Goal: Task Accomplishment & Management: Use online tool/utility

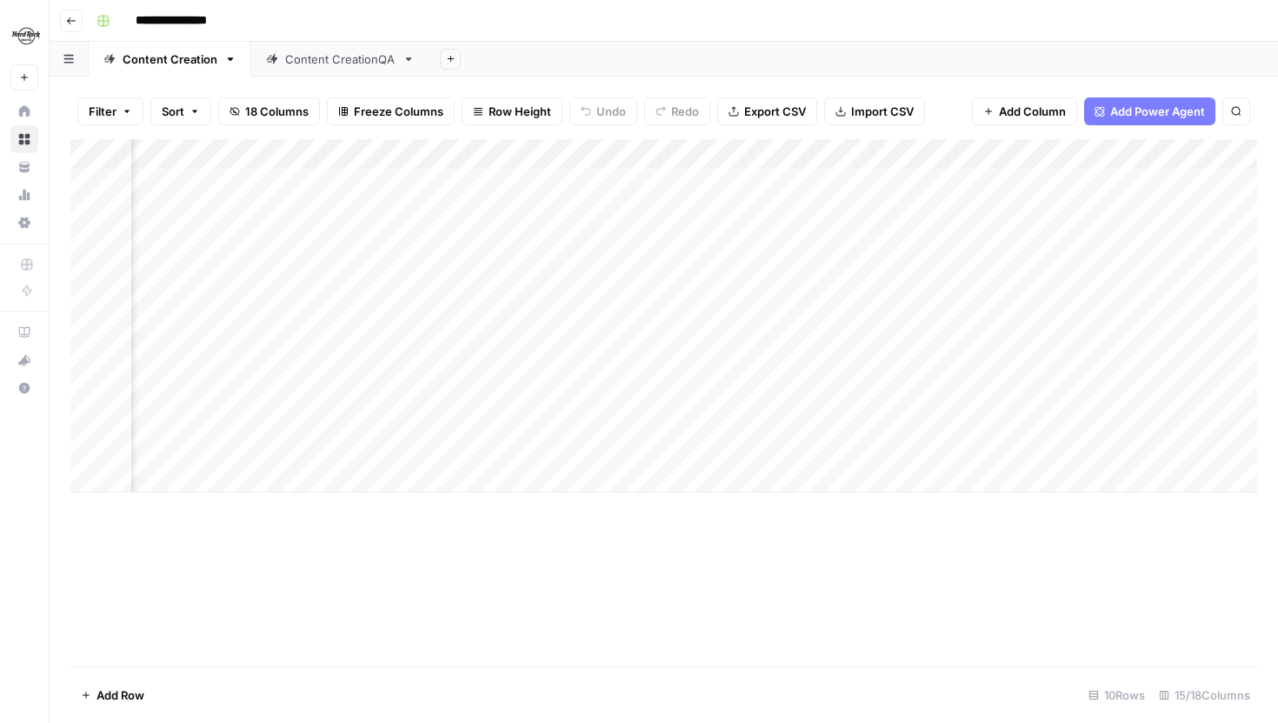
scroll to position [0, 1657]
click at [851, 269] on div "Add Column" at bounding box center [663, 315] width 1187 height 353
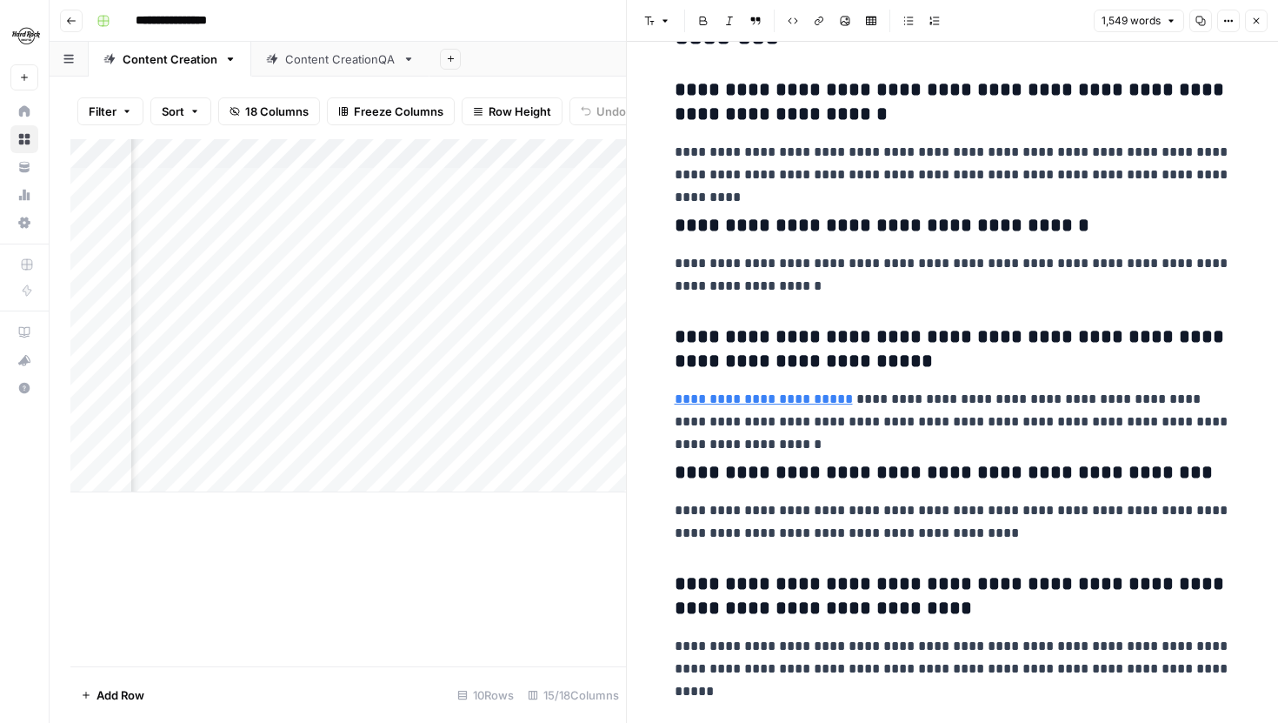
scroll to position [3584, 0]
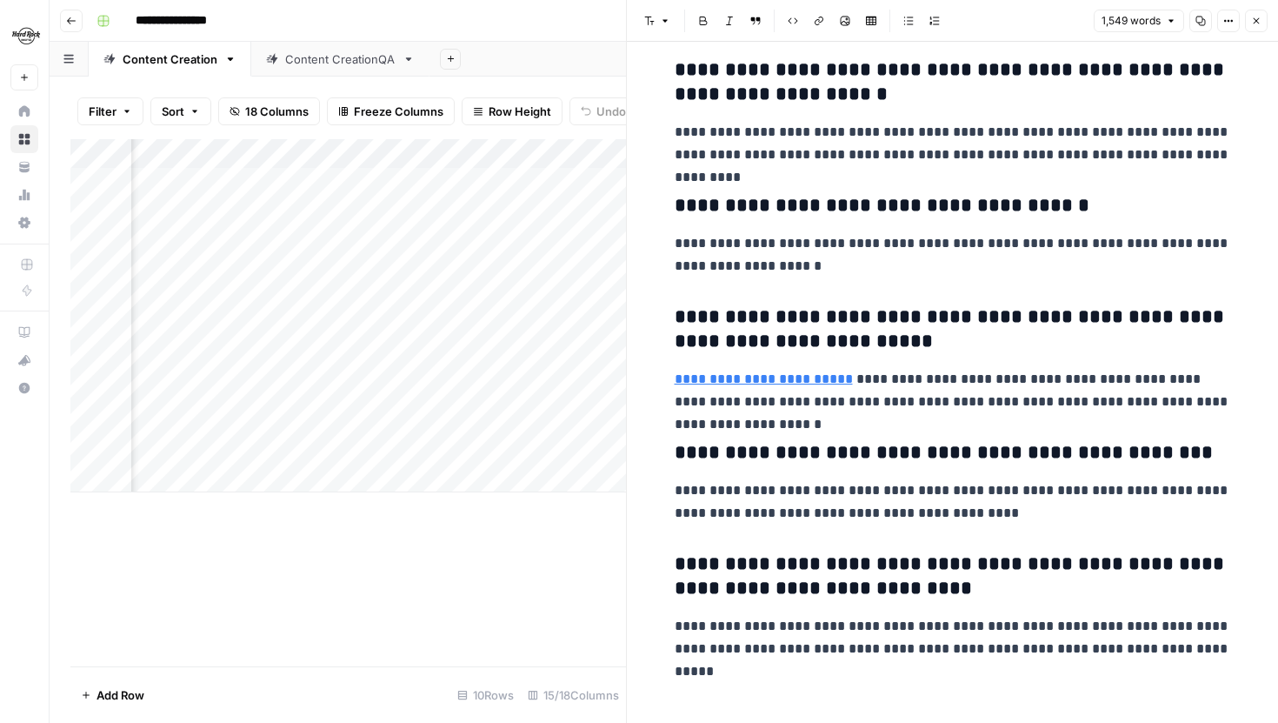
click at [1264, 17] on button "Close" at bounding box center [1256, 21] width 23 height 23
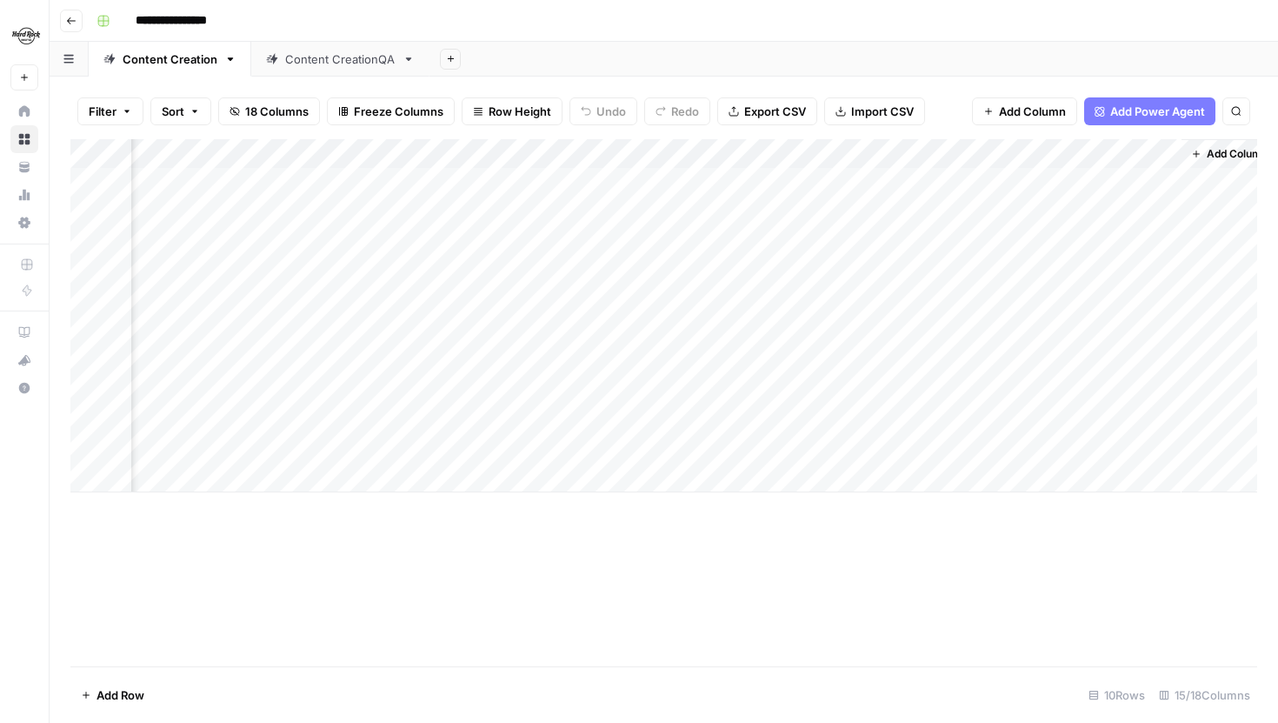
click at [850, 298] on div "Add Column" at bounding box center [663, 315] width 1187 height 353
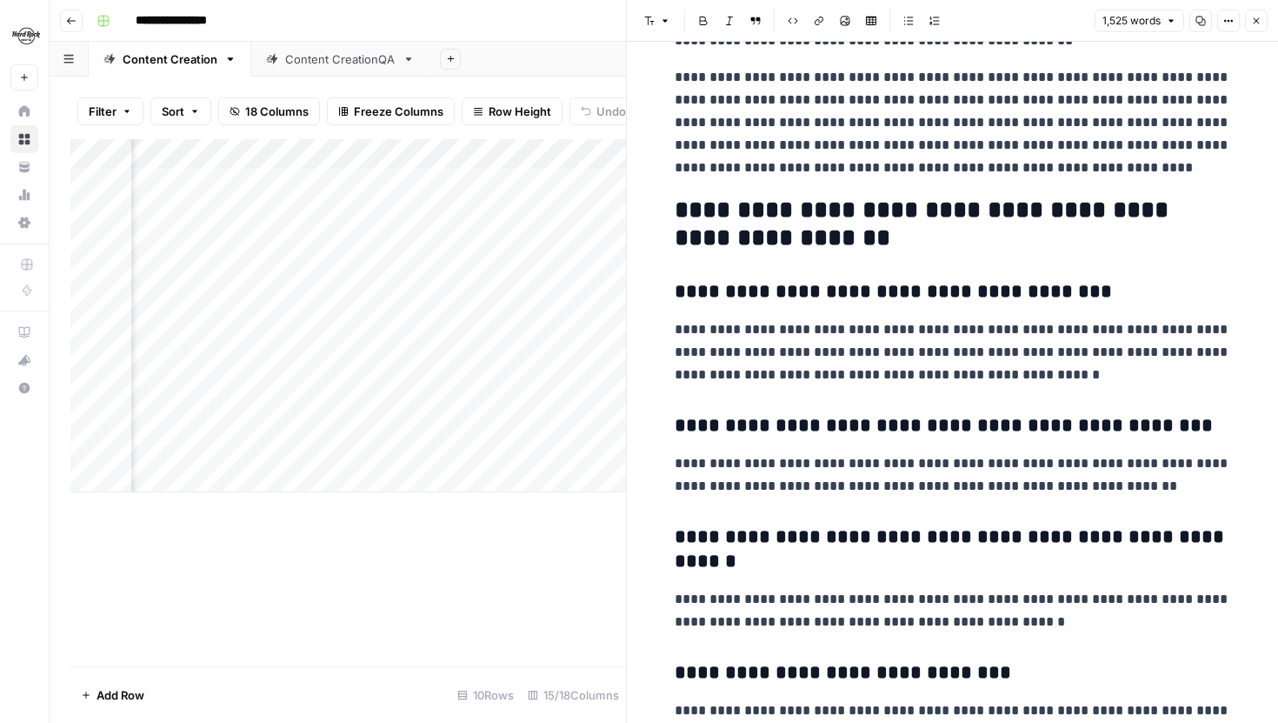
scroll to position [3634, 0]
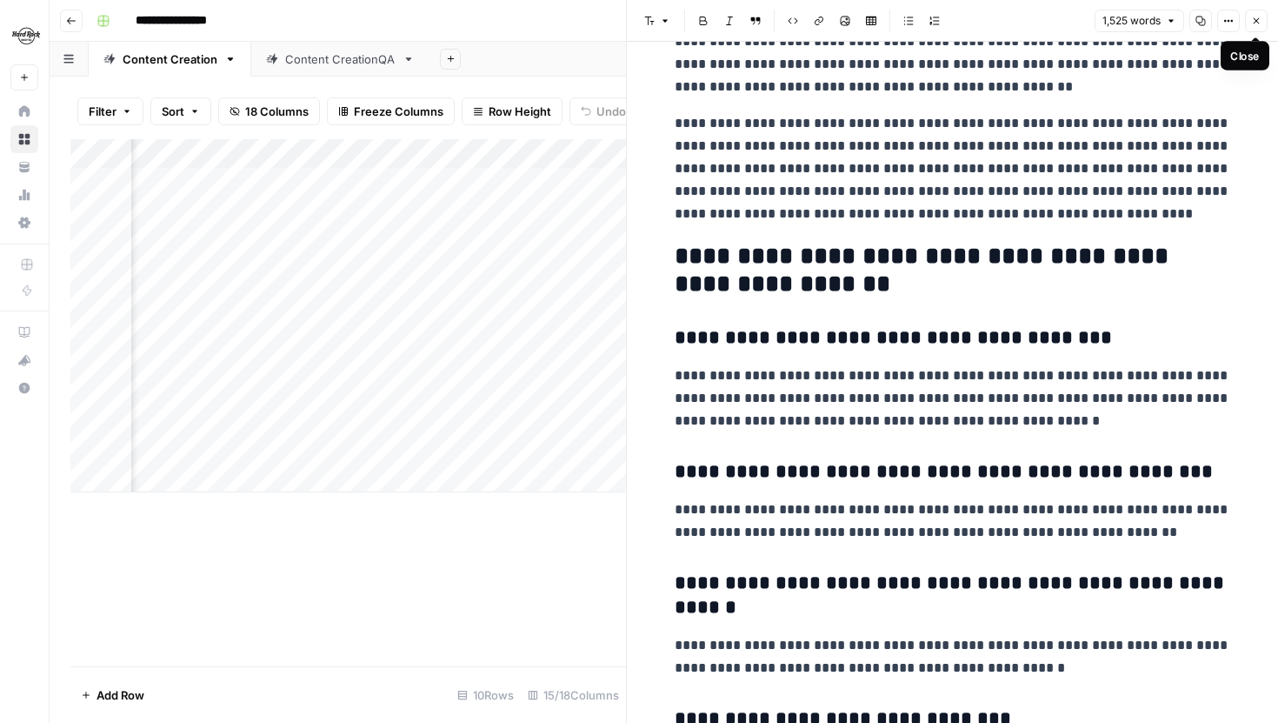
click at [1253, 16] on icon "button" at bounding box center [1257, 21] width 10 height 10
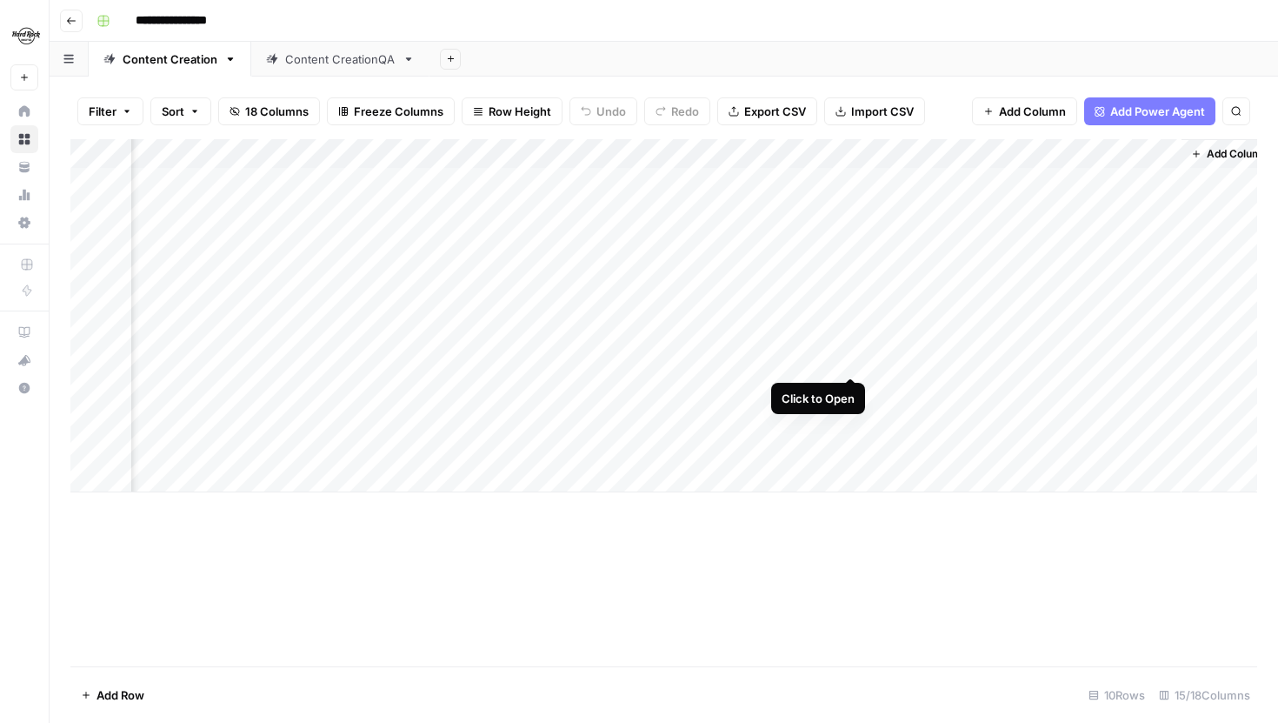
click at [854, 357] on div "Add Column" at bounding box center [663, 315] width 1187 height 353
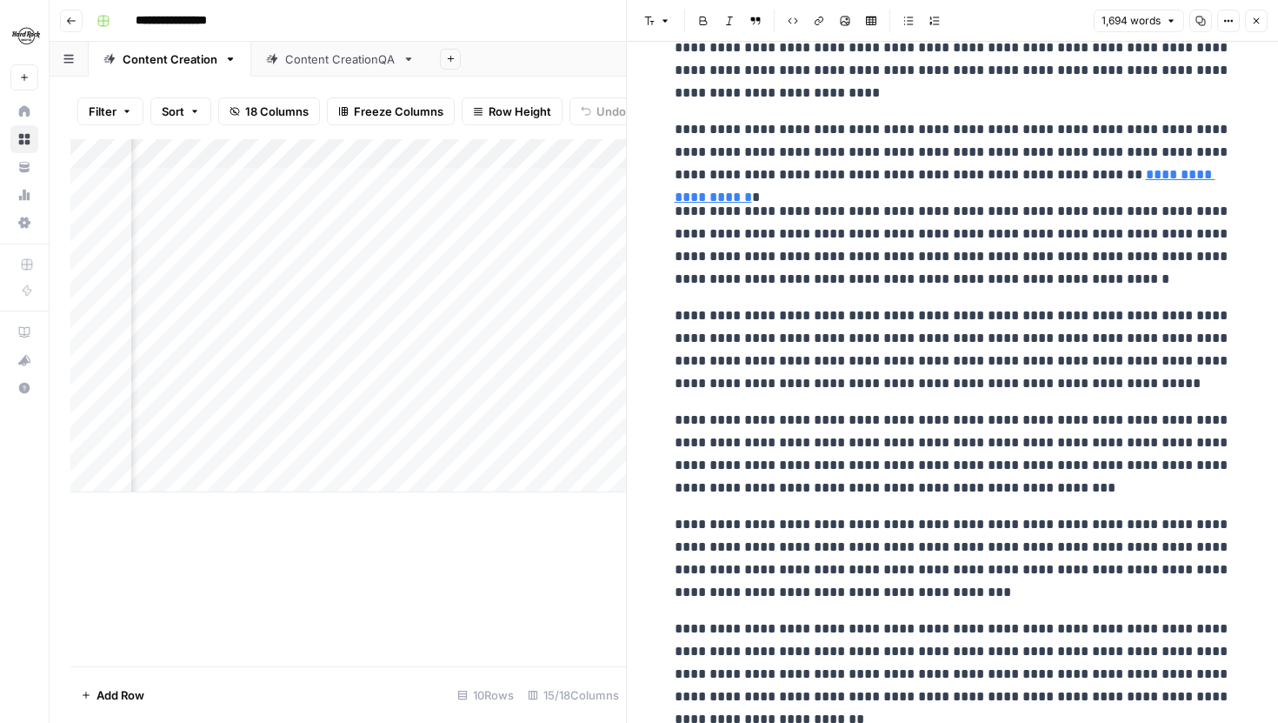
scroll to position [3268, 0]
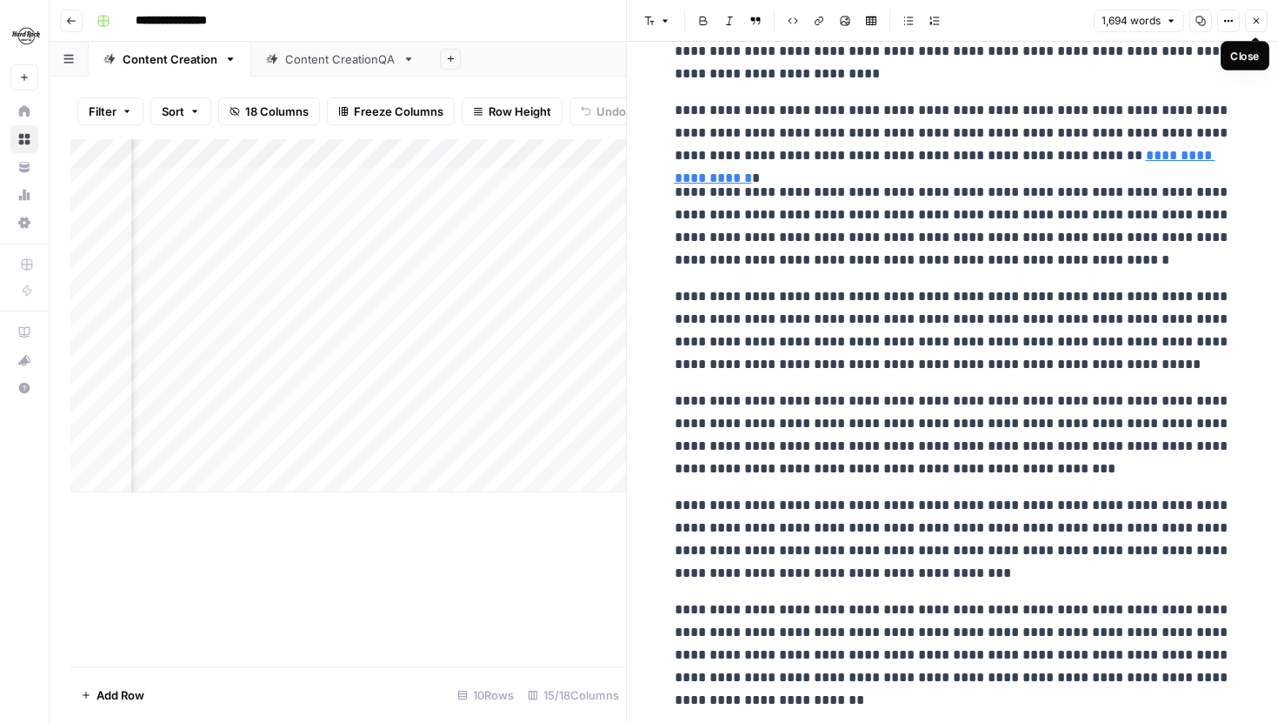
click at [1258, 26] on button "Close" at bounding box center [1256, 21] width 23 height 23
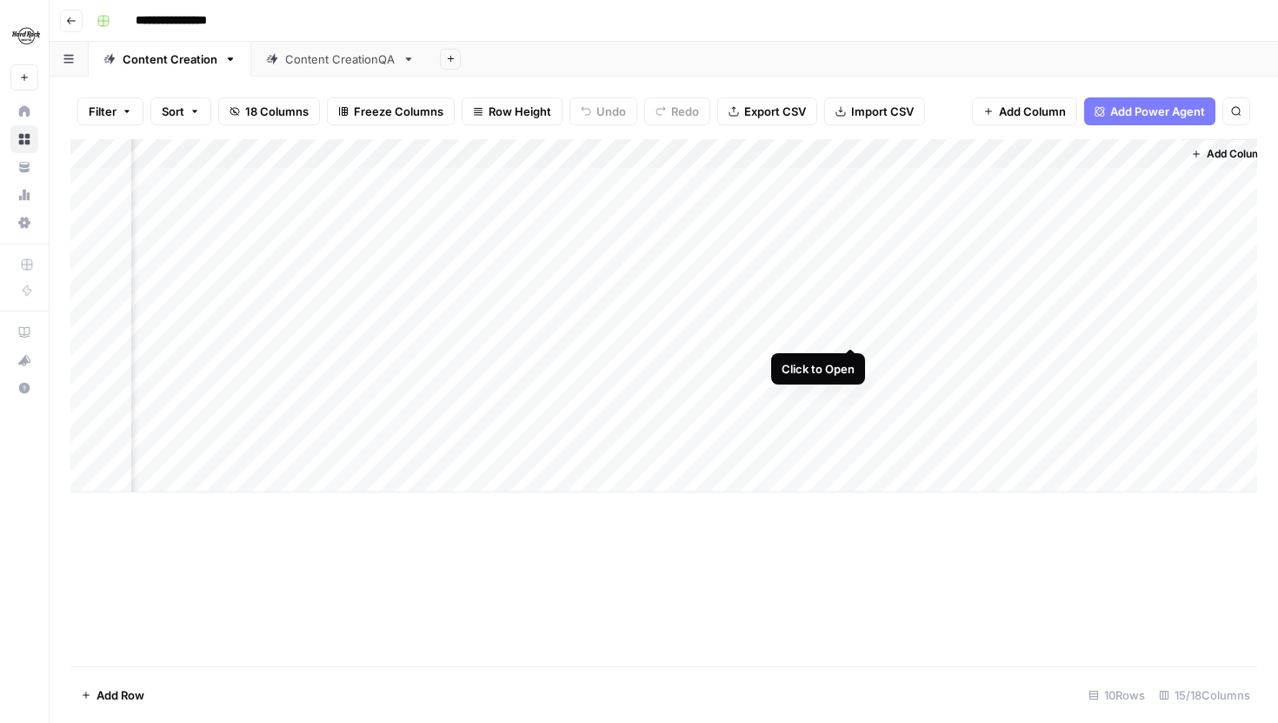
click at [855, 331] on div "Add Column" at bounding box center [663, 315] width 1187 height 353
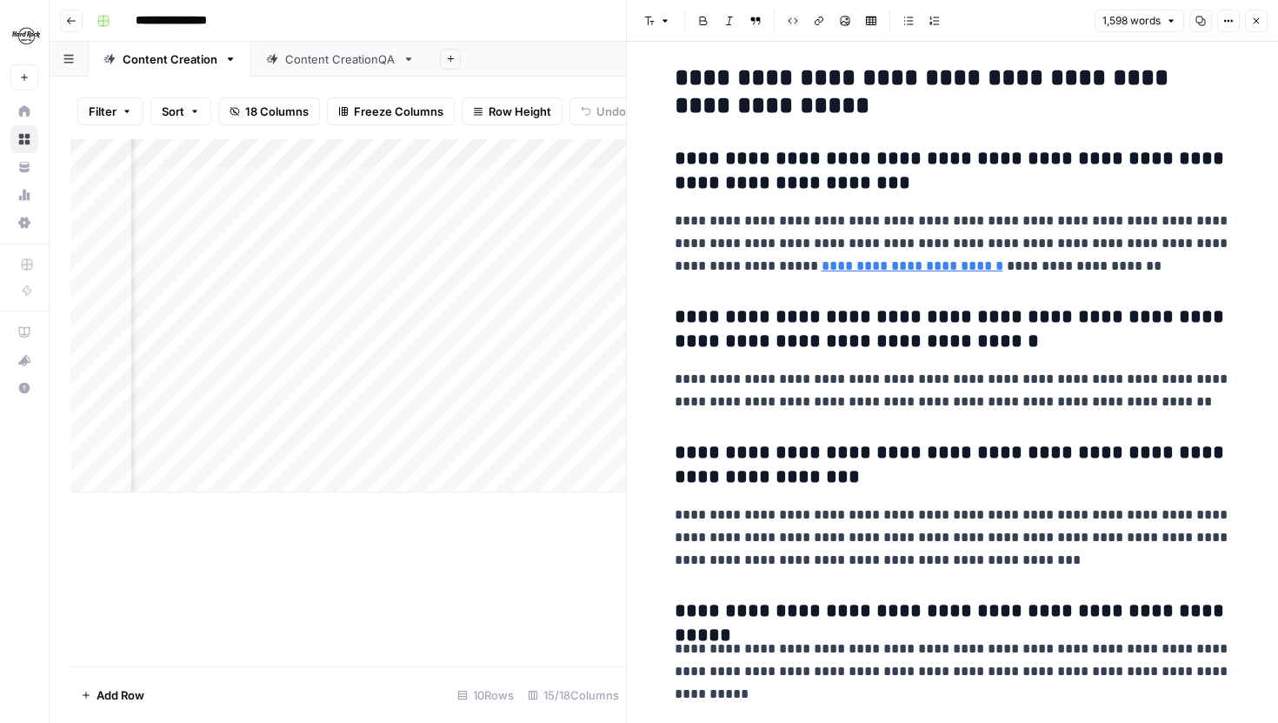
scroll to position [3883, 0]
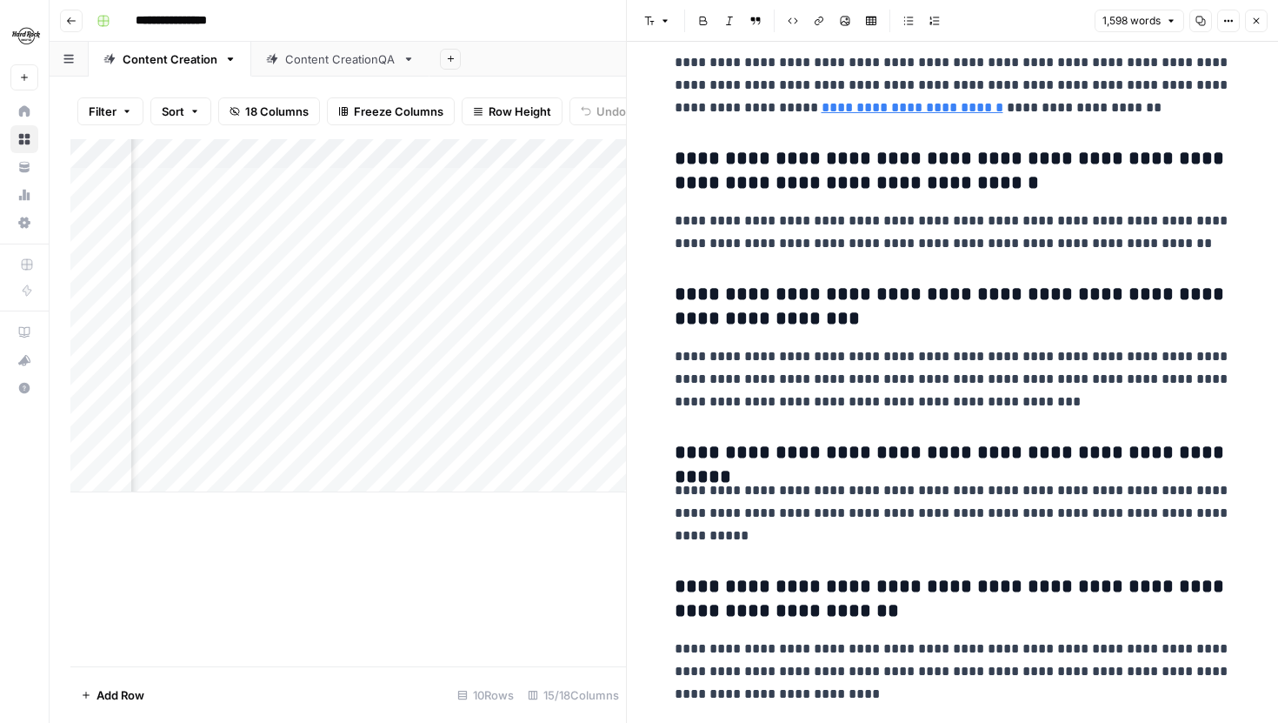
click at [1261, 19] on icon "button" at bounding box center [1257, 21] width 10 height 10
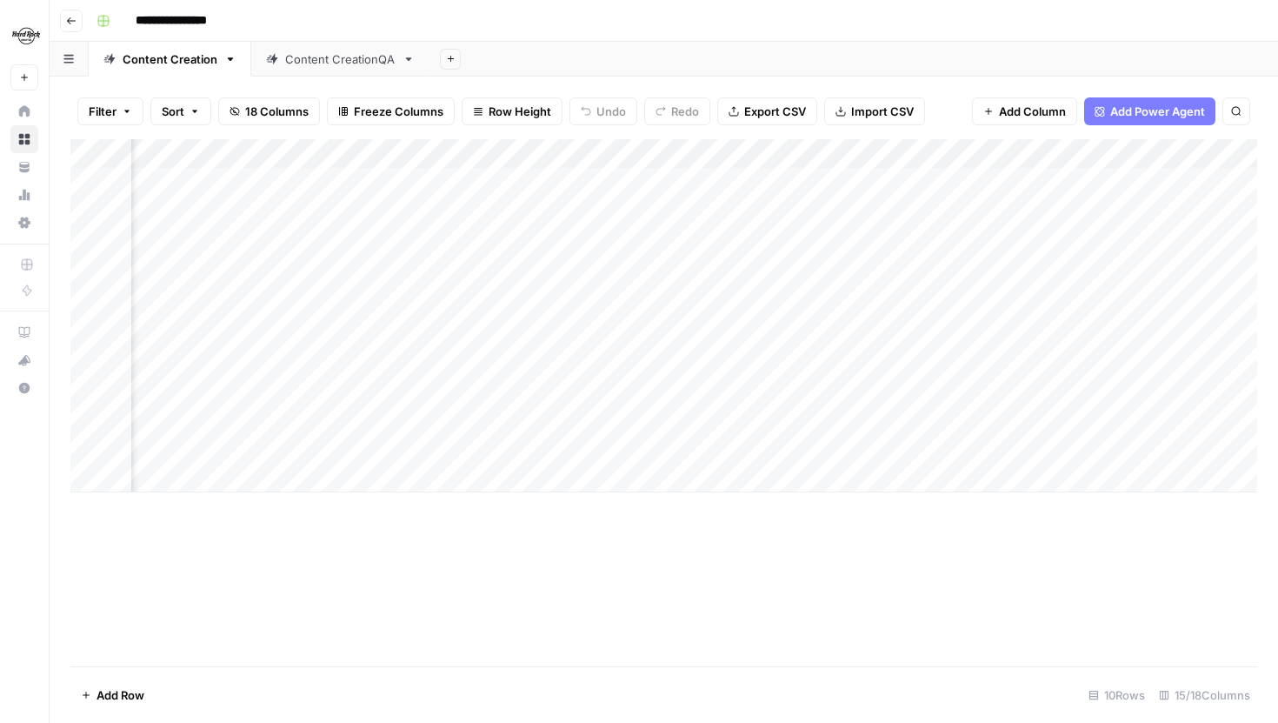
scroll to position [0, 1678]
